Goal: Obtain resource: Obtain resource

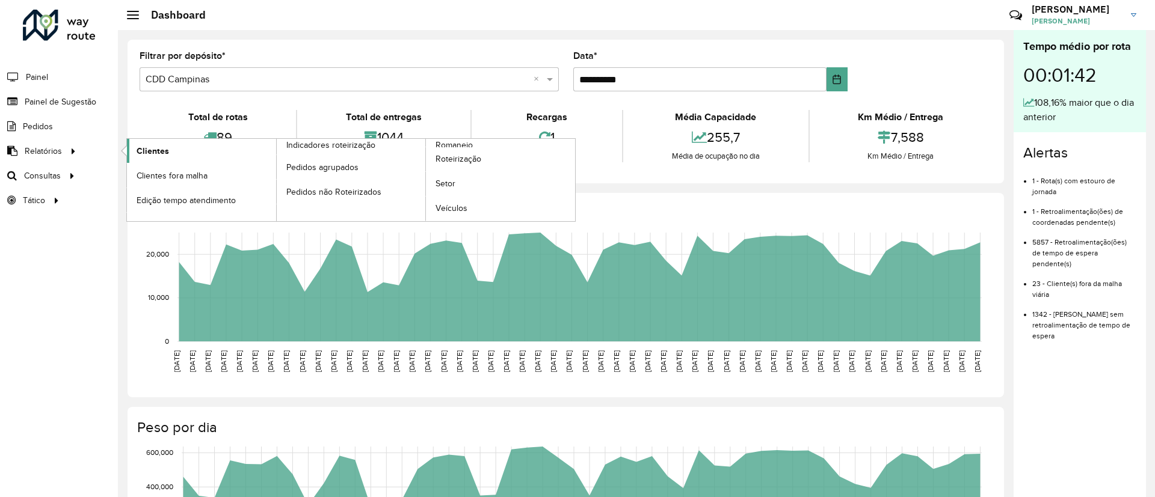
click at [169, 154] on link "Clientes" at bounding box center [201, 151] width 149 height 24
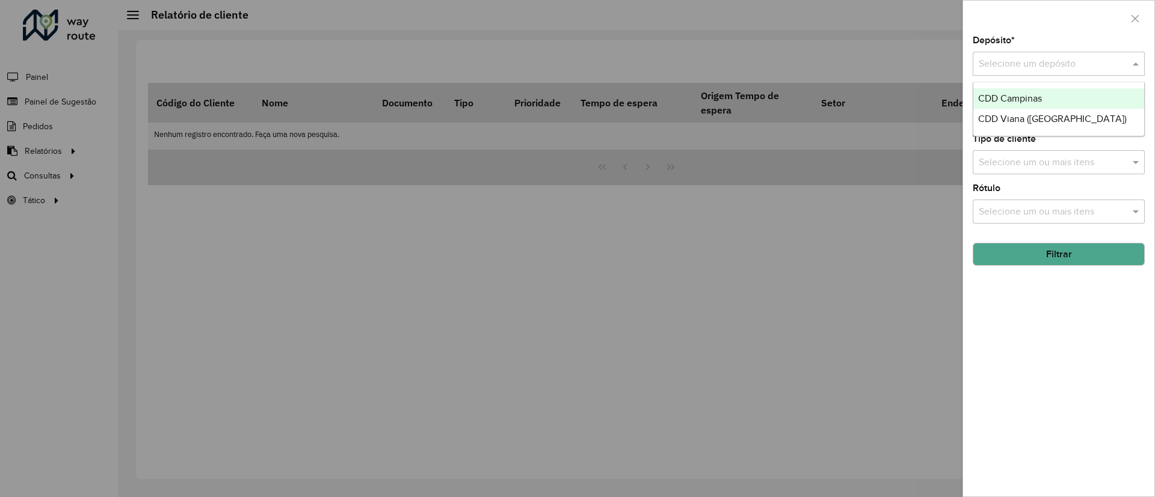
click at [1065, 64] on input "text" at bounding box center [1047, 64] width 136 height 14
click at [1037, 92] on div "CDD Campinas" at bounding box center [1058, 98] width 171 height 20
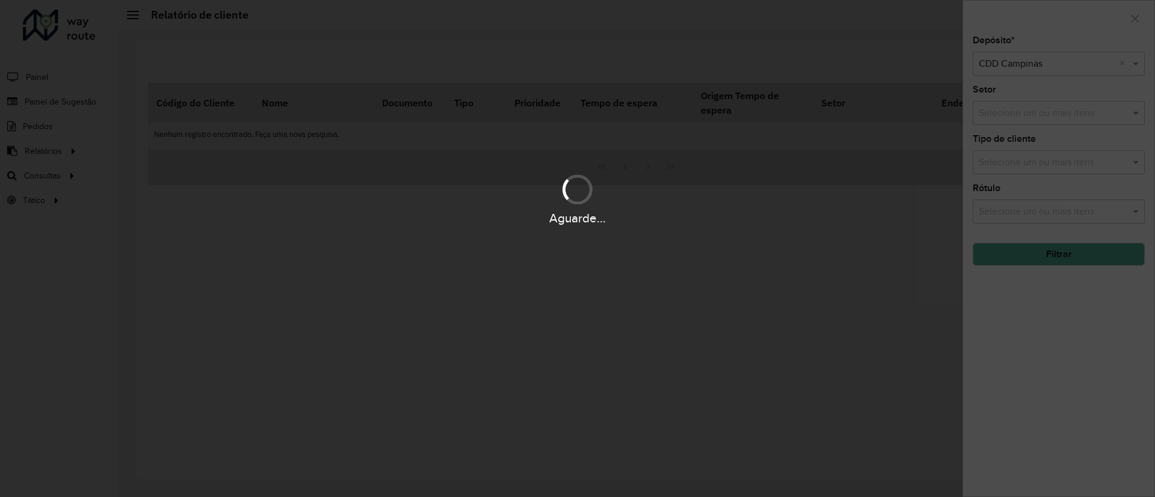
click at [1018, 161] on hb-app "Aguarde... Pop-up bloqueado! Seu navegador bloqueou automáticamente a abertura …" at bounding box center [577, 248] width 1155 height 497
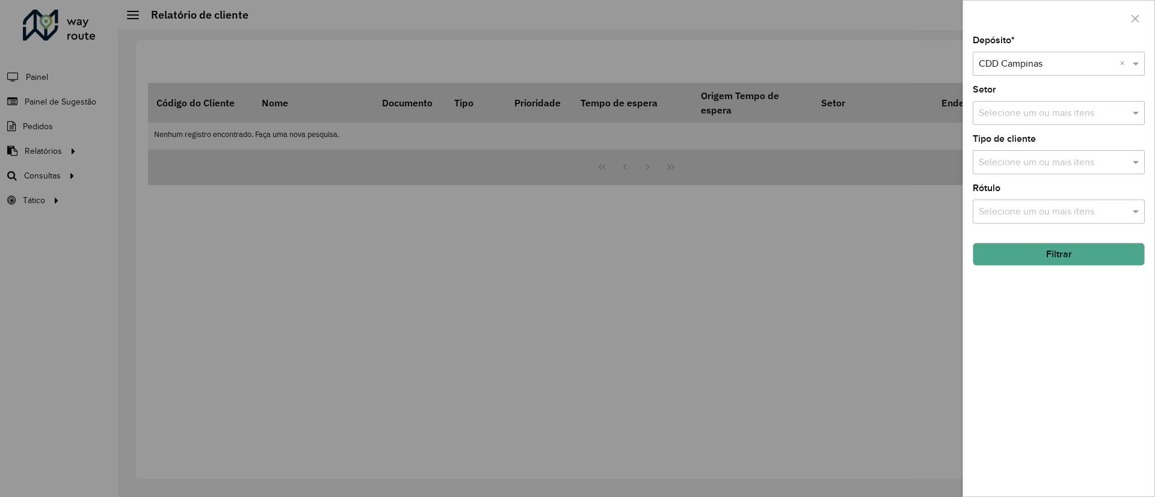
click at [1017, 161] on input "text" at bounding box center [1053, 163] width 154 height 14
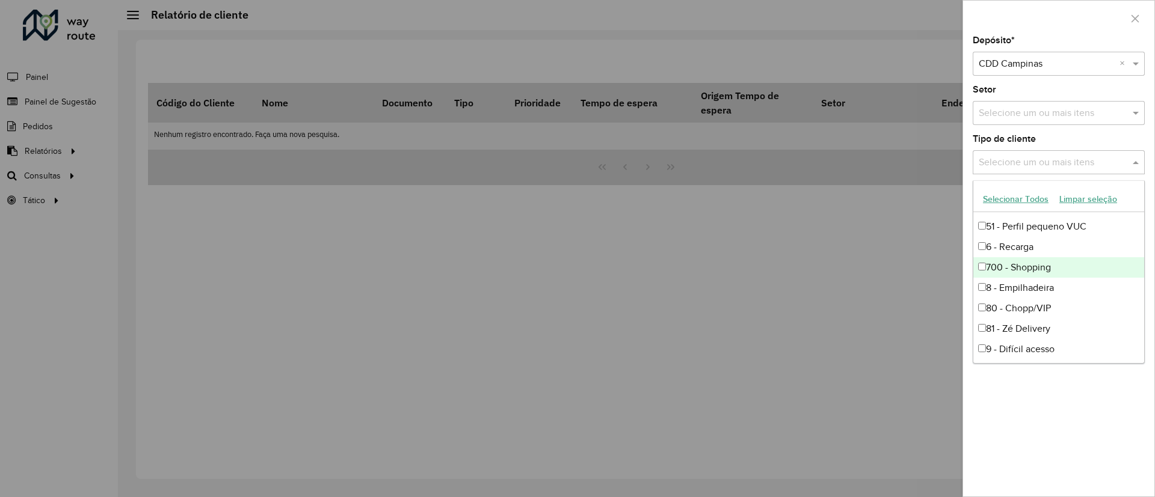
scroll to position [81, 0]
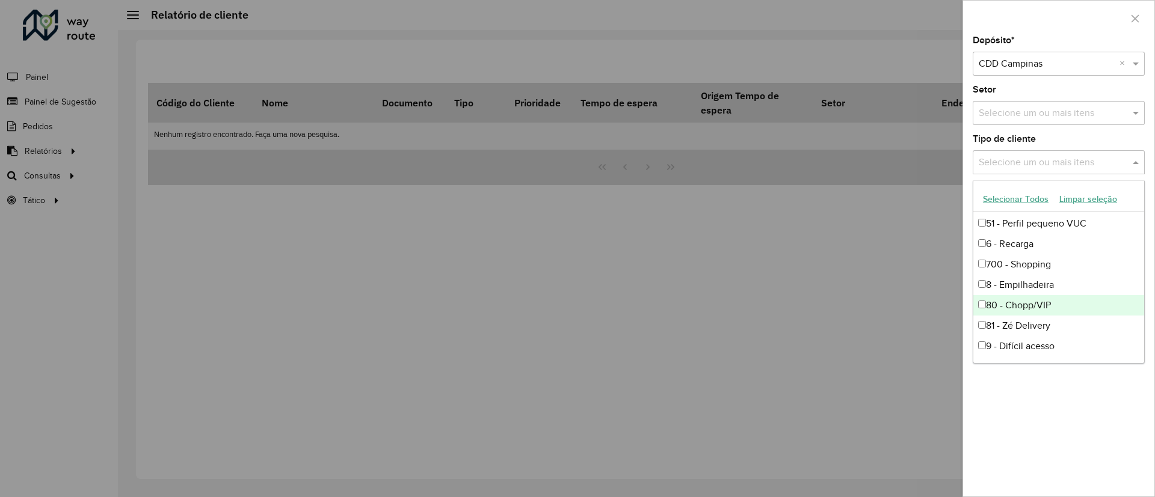
click at [1063, 305] on div "80 - Chopp/VIP" at bounding box center [1058, 305] width 171 height 20
click at [1045, 300] on div "80 - Chopp/VIP" at bounding box center [1058, 305] width 171 height 20
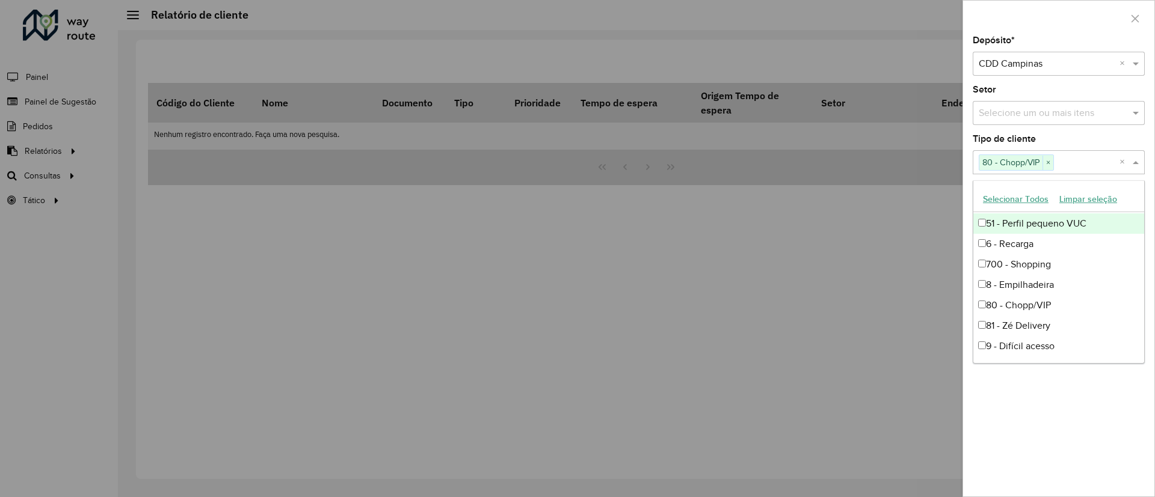
click at [766, 183] on div at bounding box center [577, 248] width 1155 height 497
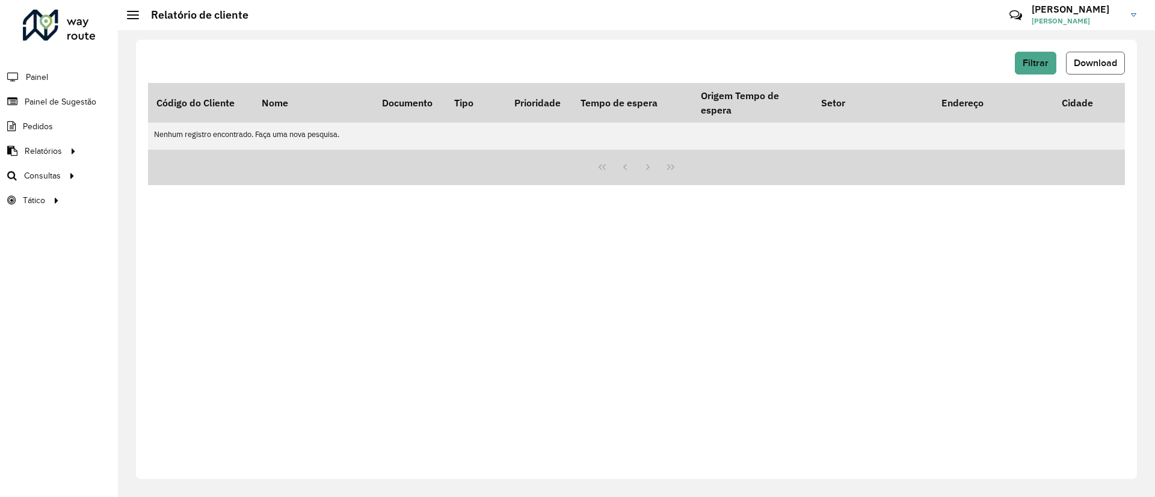
click at [1092, 58] on span "Download" at bounding box center [1095, 63] width 43 height 10
click at [1048, 68] on button "Filtrar" at bounding box center [1035, 63] width 41 height 23
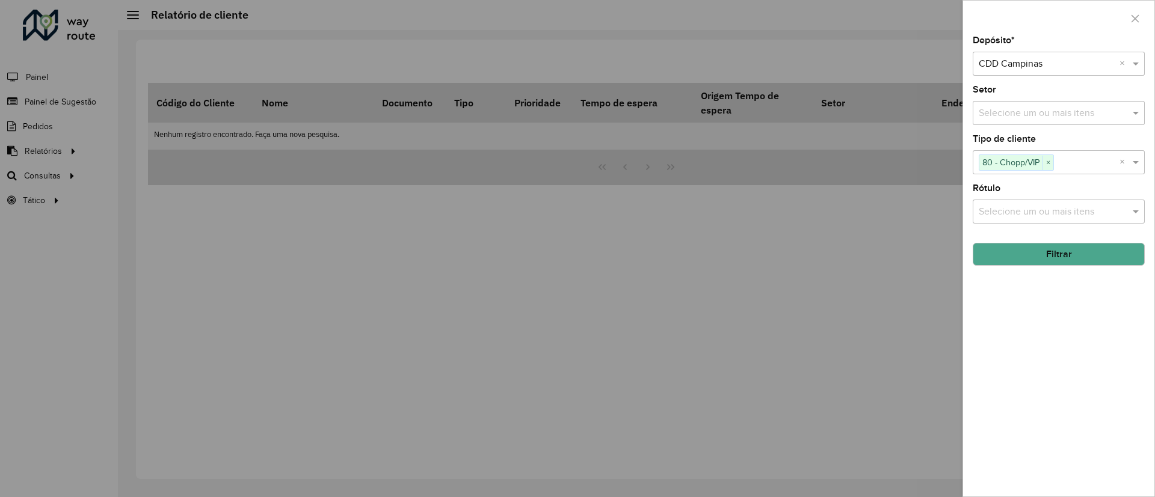
click at [1048, 246] on button "Filtrar" at bounding box center [1059, 254] width 172 height 23
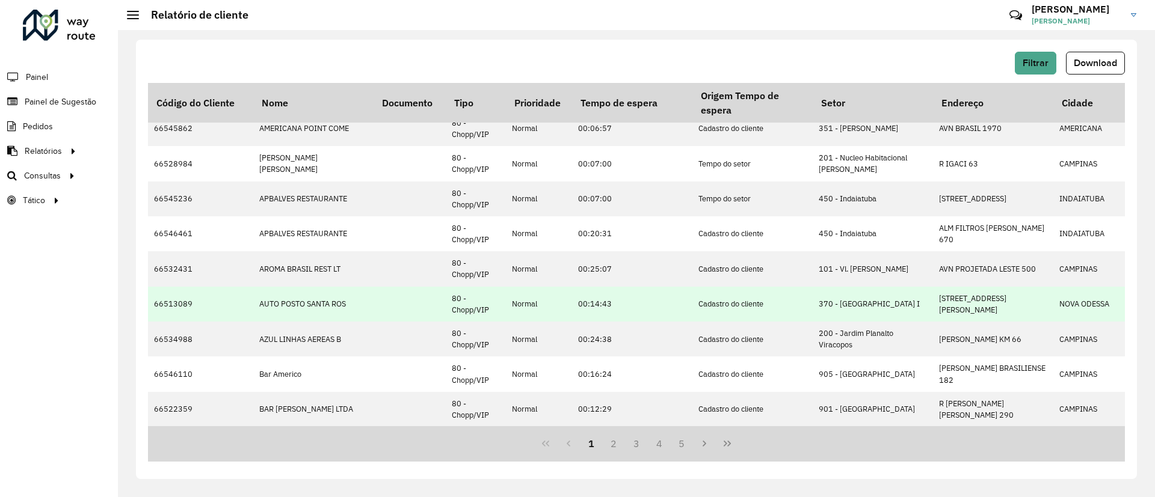
scroll to position [271, 0]
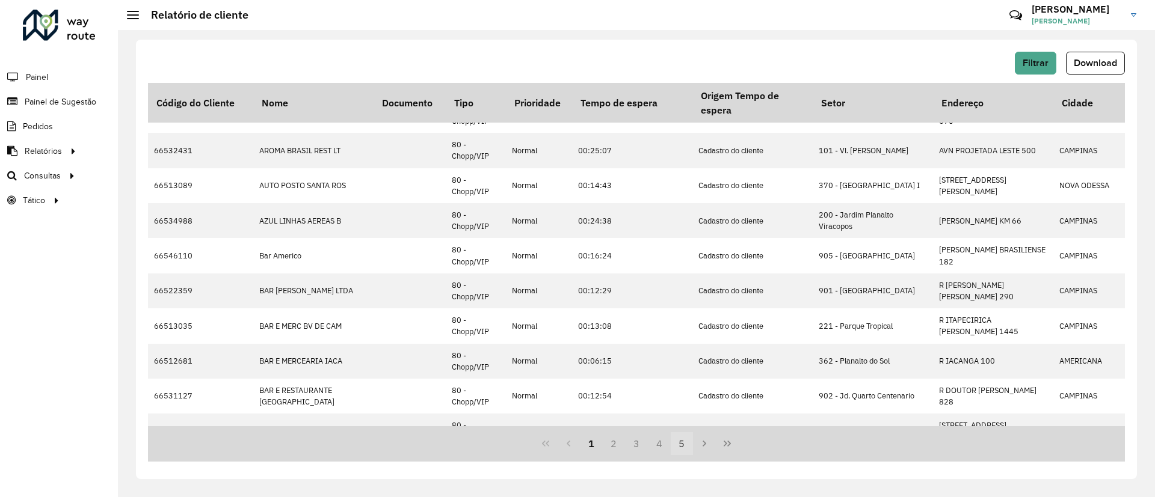
click at [676, 451] on button "5" at bounding box center [682, 443] width 23 height 23
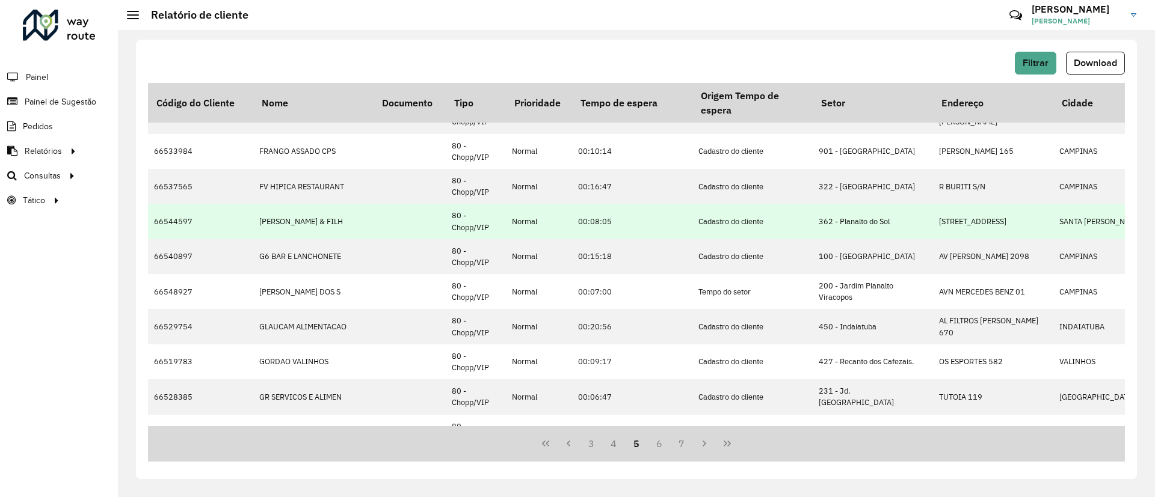
scroll to position [402, 0]
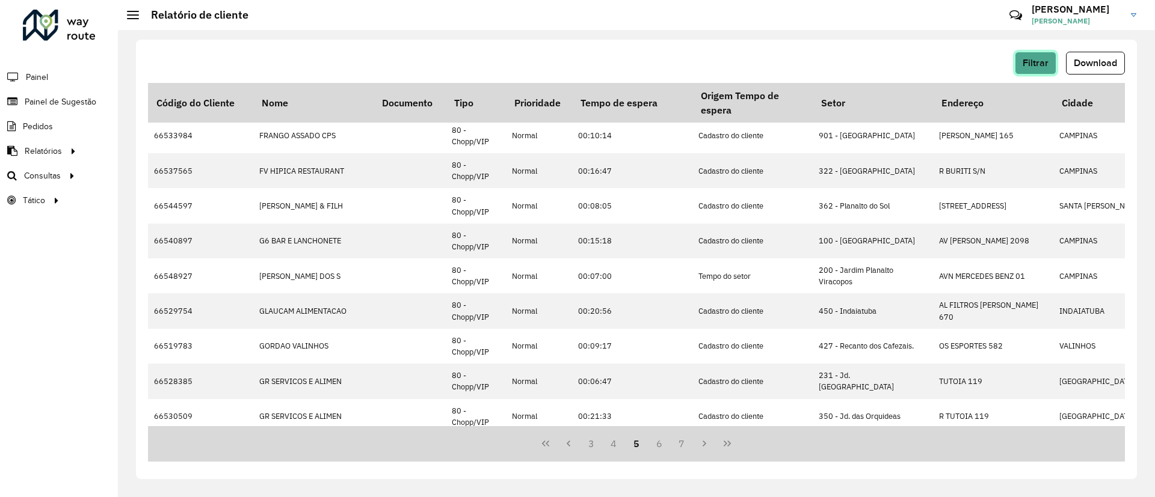
click at [1042, 57] on button "Filtrar" at bounding box center [1035, 63] width 41 height 23
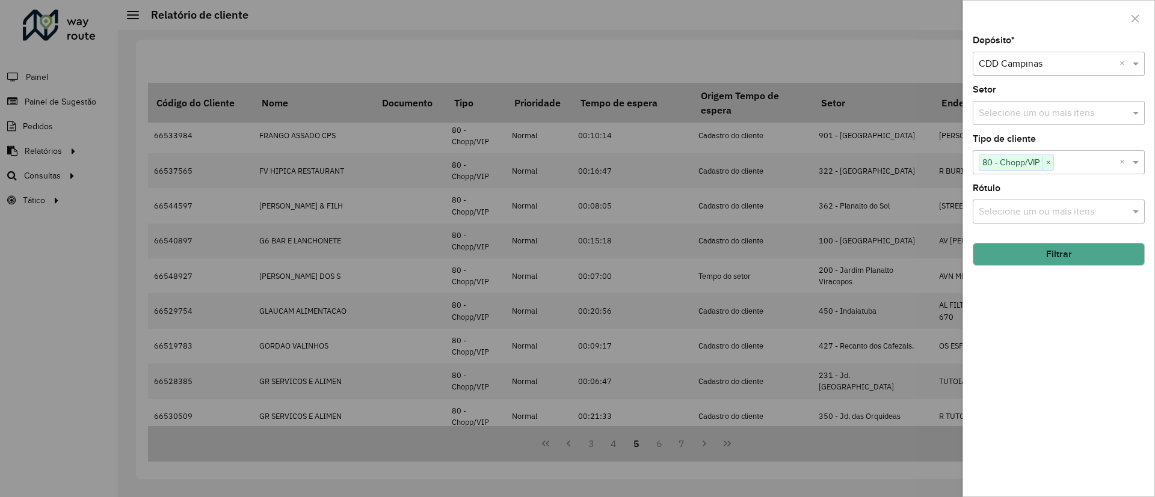
click at [1057, 162] on input "text" at bounding box center [1087, 163] width 66 height 14
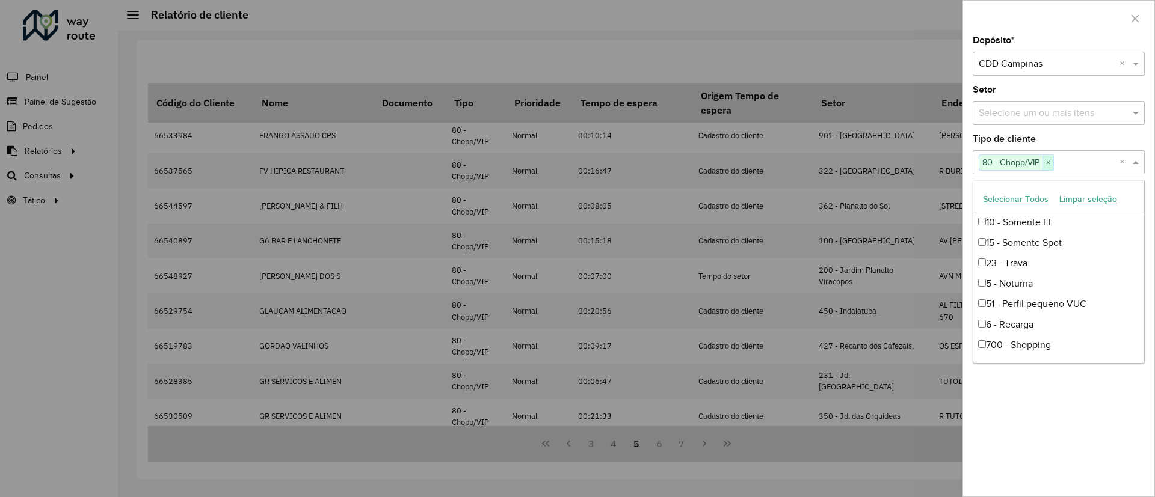
scroll to position [81, 0]
click at [1045, 162] on span "×" at bounding box center [1047, 163] width 11 height 14
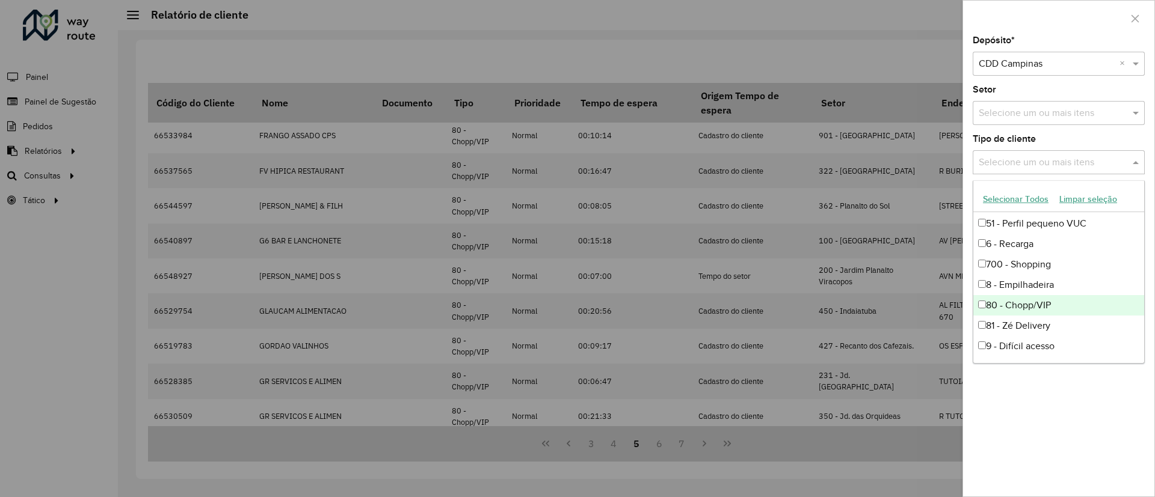
click at [1048, 162] on input "text" at bounding box center [1053, 163] width 154 height 14
click at [1048, 270] on div "700 - Shopping" at bounding box center [1058, 264] width 171 height 20
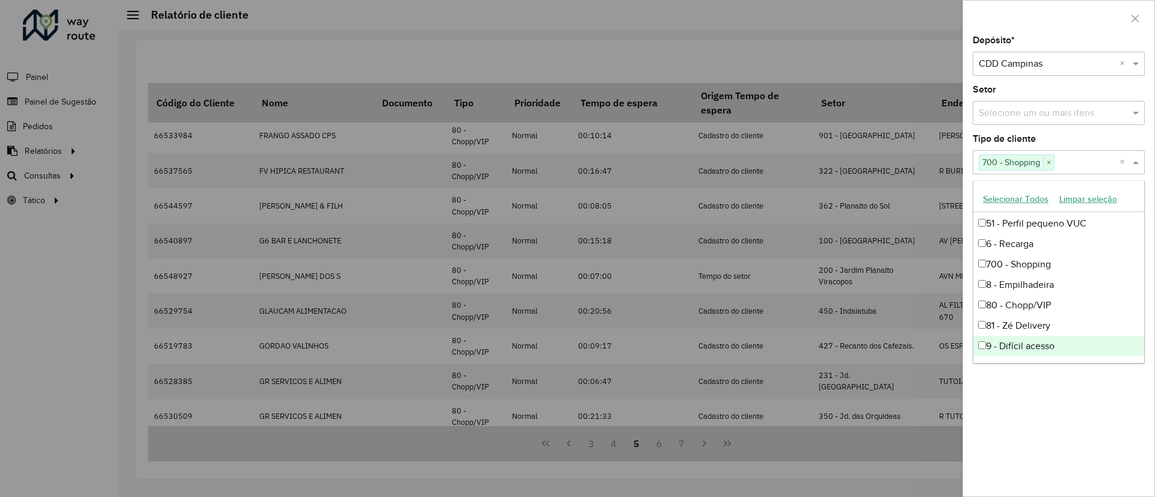
click at [1000, 413] on div "Depósito * Selecione um depósito × CDD Campinas × Setor Selecione um ou mais it…" at bounding box center [1058, 266] width 191 height 461
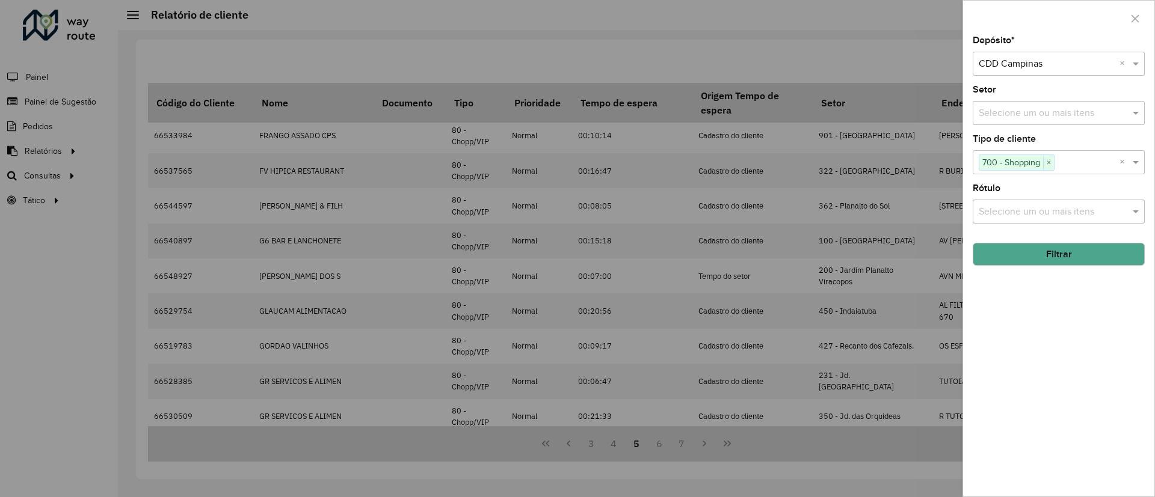
click at [1059, 244] on button "Filtrar" at bounding box center [1059, 254] width 172 height 23
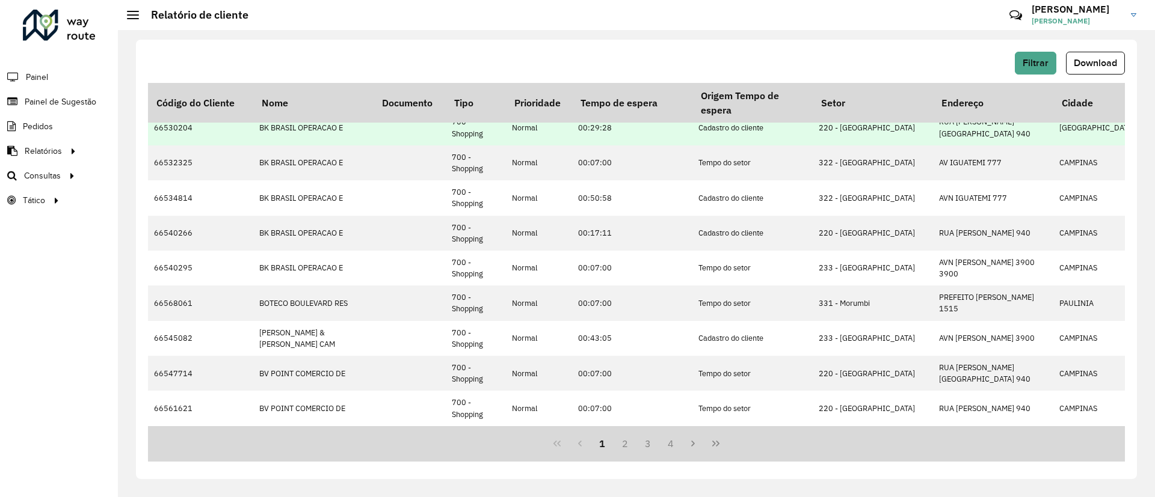
scroll to position [0, 0]
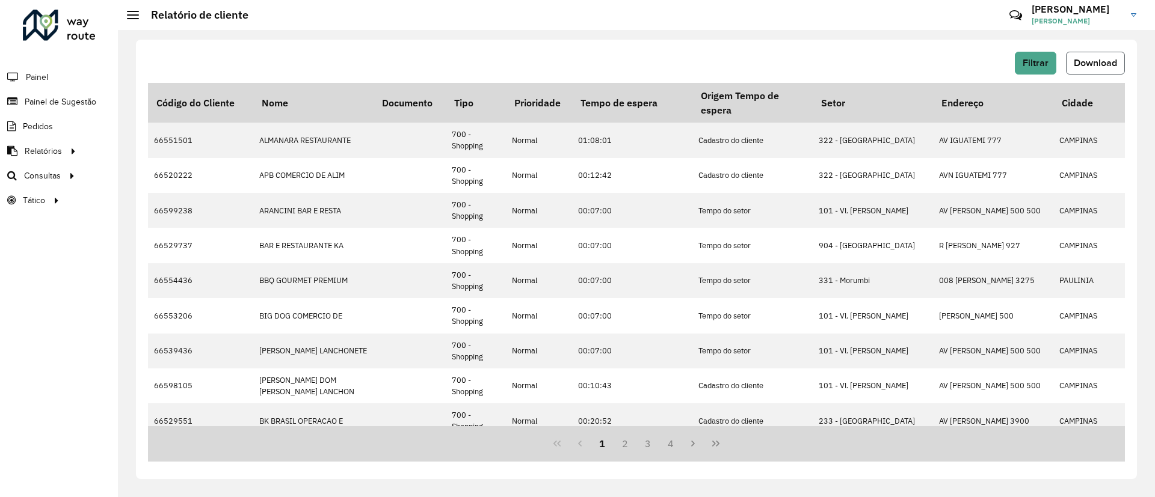
click at [1108, 58] on span "Download" at bounding box center [1095, 63] width 43 height 10
click at [1044, 54] on button "Filtrar" at bounding box center [1035, 63] width 41 height 23
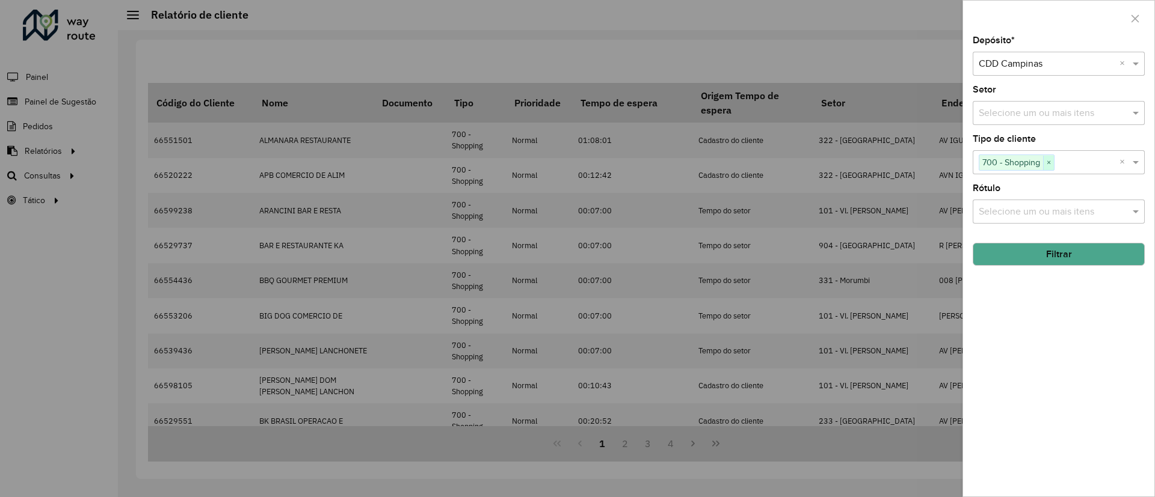
click at [1053, 162] on span "×" at bounding box center [1048, 163] width 11 height 14
click at [1053, 162] on input "text" at bounding box center [1053, 163] width 154 height 14
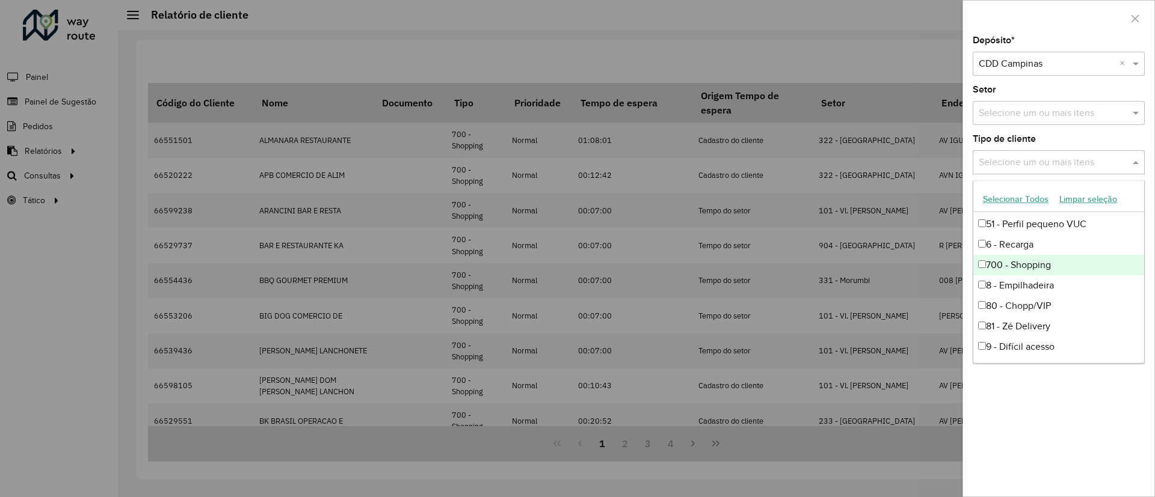
scroll to position [81, 0]
click at [1059, 328] on div "81 - Zé Delivery" at bounding box center [1058, 326] width 171 height 20
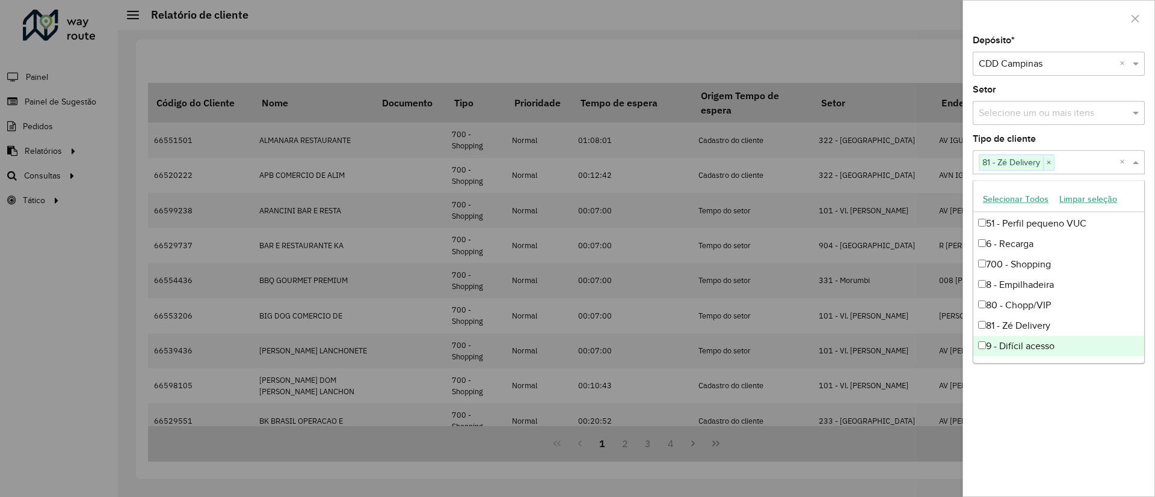
click at [1022, 460] on div "Depósito * Selecione um depósito × CDD Campinas × Setor Selecione um ou mais it…" at bounding box center [1058, 266] width 191 height 461
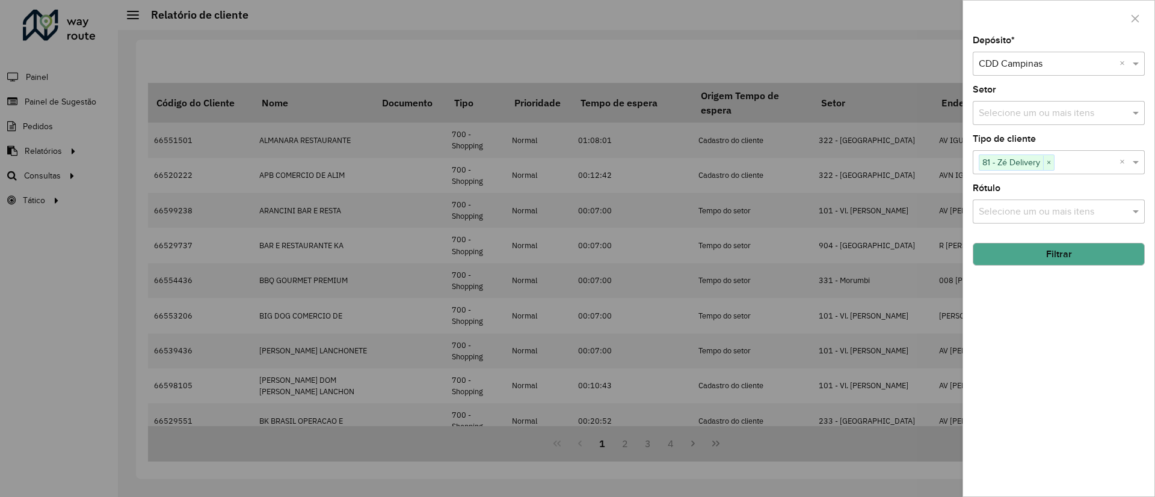
click at [1061, 256] on button "Filtrar" at bounding box center [1059, 254] width 172 height 23
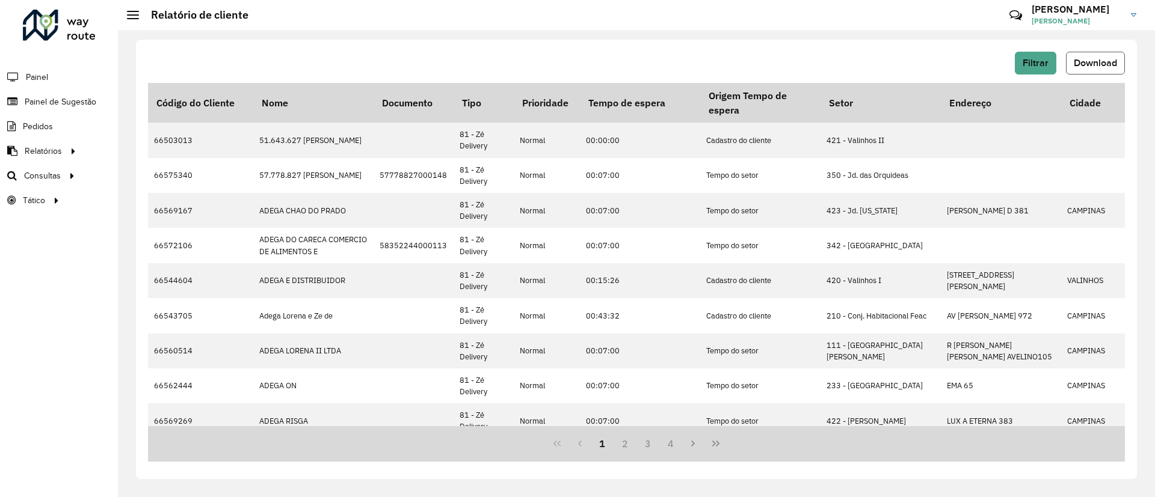
click at [1087, 61] on span "Download" at bounding box center [1095, 63] width 43 height 10
